Goal: Navigation & Orientation: Find specific page/section

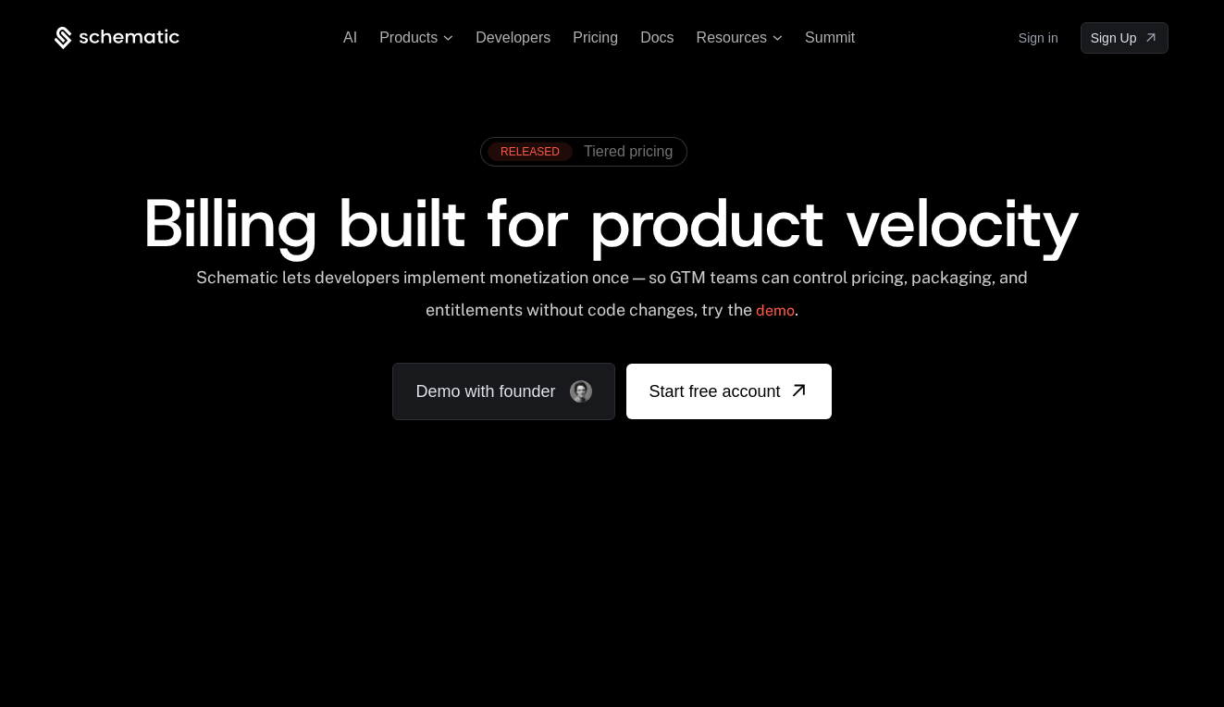
click at [415, 23] on div "AI Products Developers Pricing Docs Resources Summit Sign in Sign Up" at bounding box center [612, 37] width 1114 height 31
click at [410, 37] on span "Products" at bounding box center [408, 38] width 58 height 17
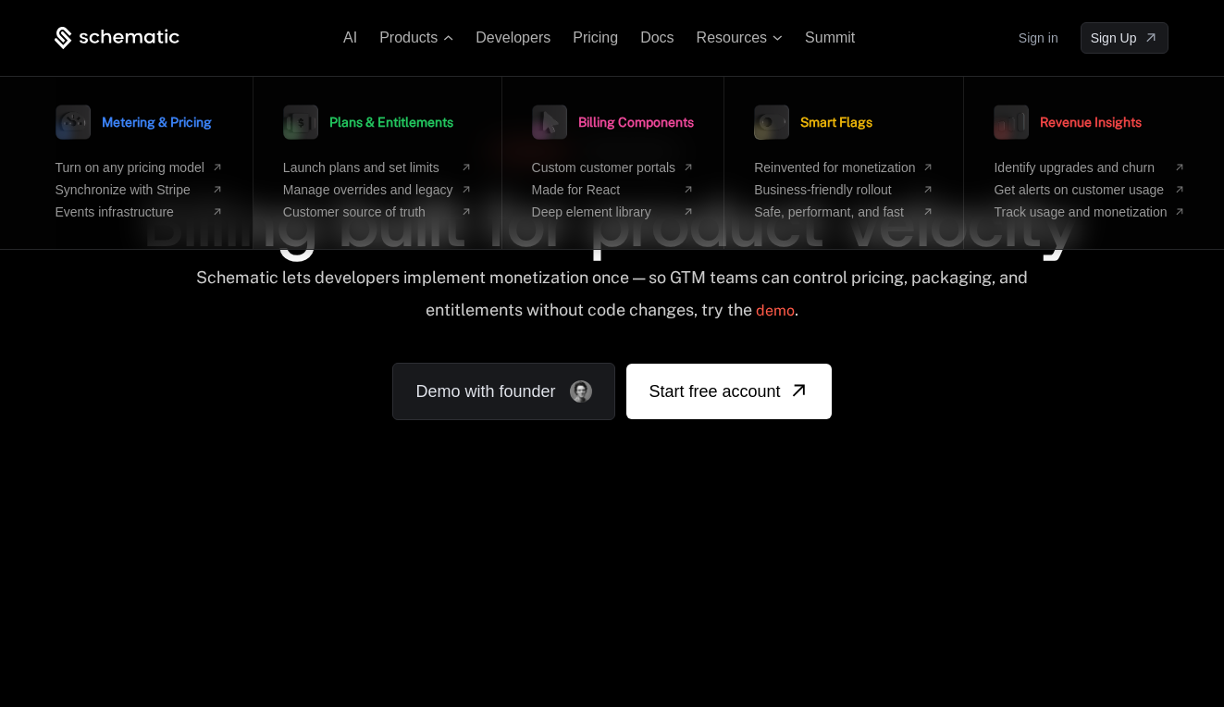
click at [155, 120] on span "Metering & Pricing" at bounding box center [157, 122] width 110 height 13
